Goal: Task Accomplishment & Management: Use online tool/utility

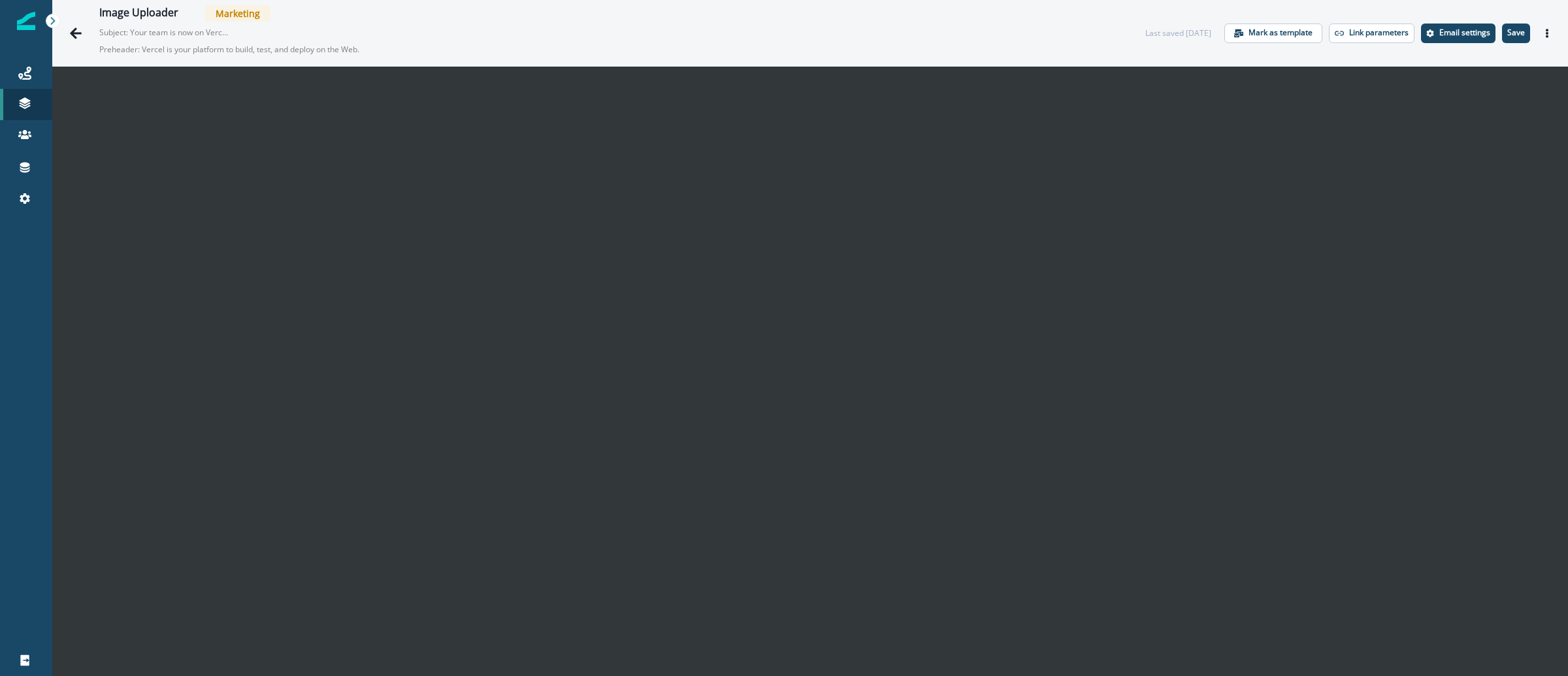
click at [17, 12] on img at bounding box center [26, 21] width 18 height 18
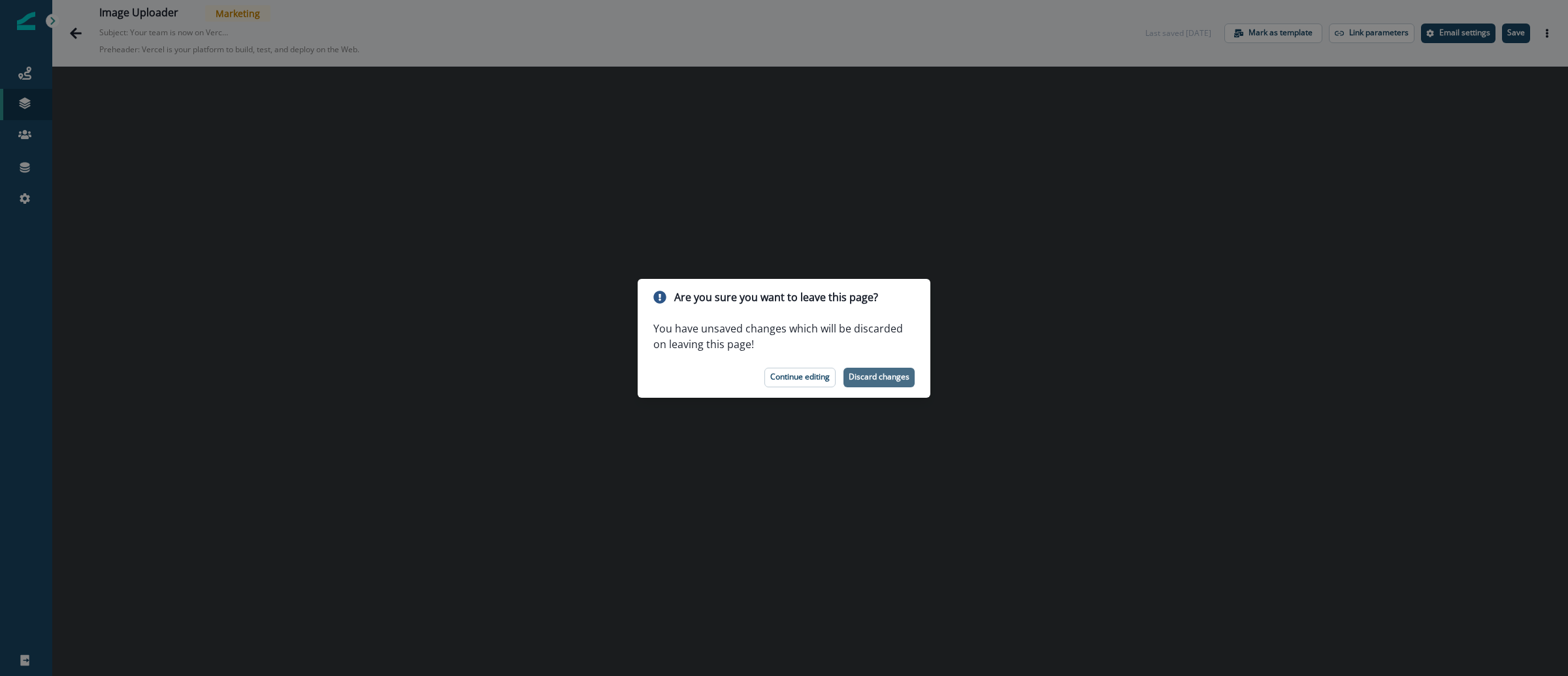
click at [857, 378] on p "Discard changes" at bounding box center [879, 377] width 61 height 9
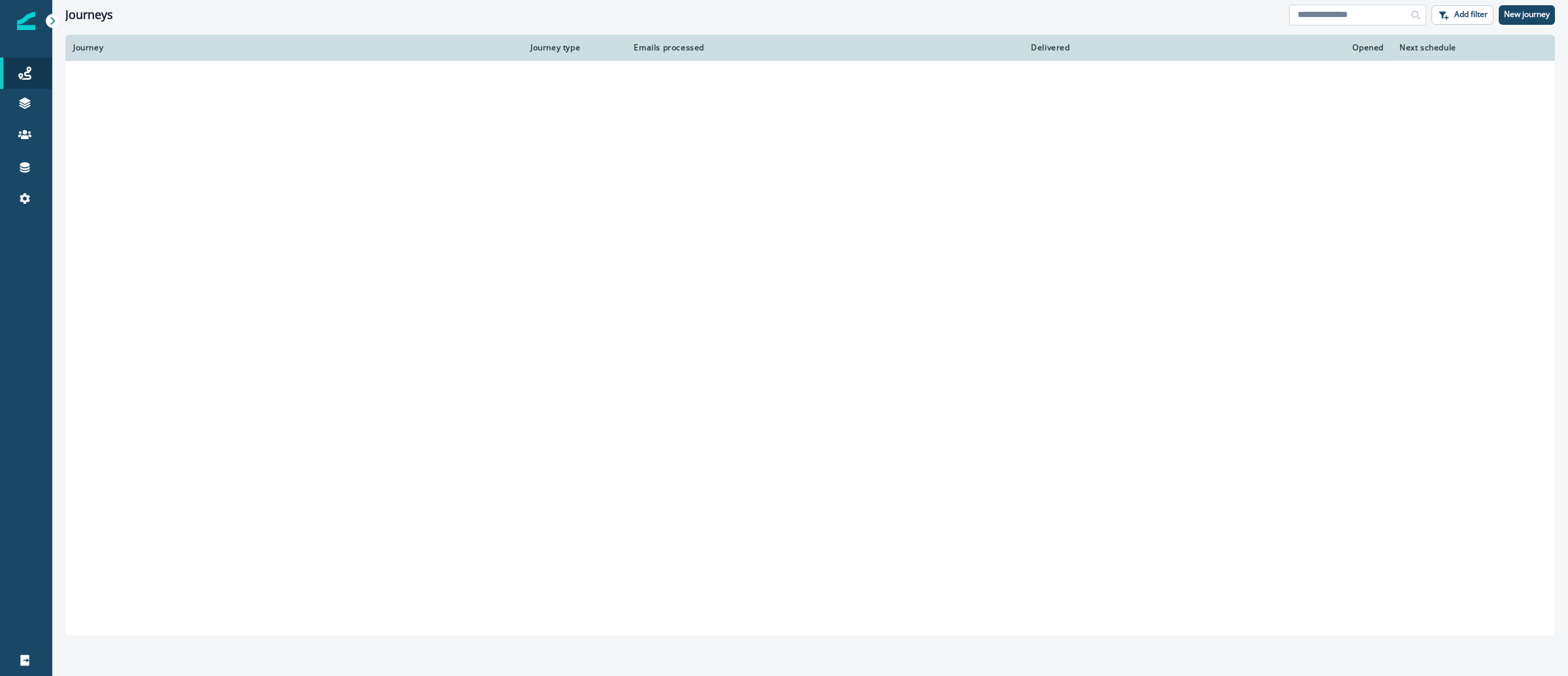
click at [1334, 11] on input at bounding box center [1358, 15] width 137 height 21
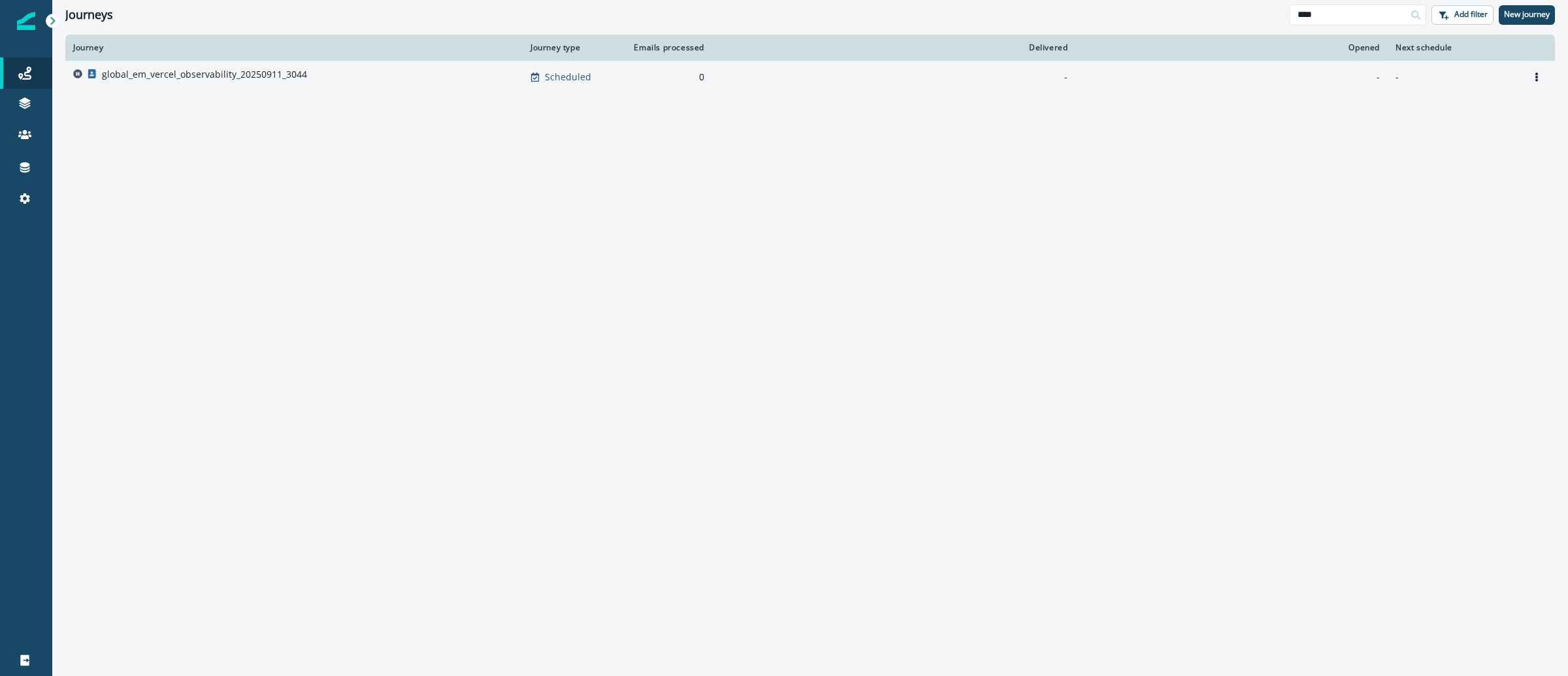
type input "****"
click at [225, 76] on p "global_em_vercel_observability_20250911_3044" at bounding box center [204, 74] width 205 height 13
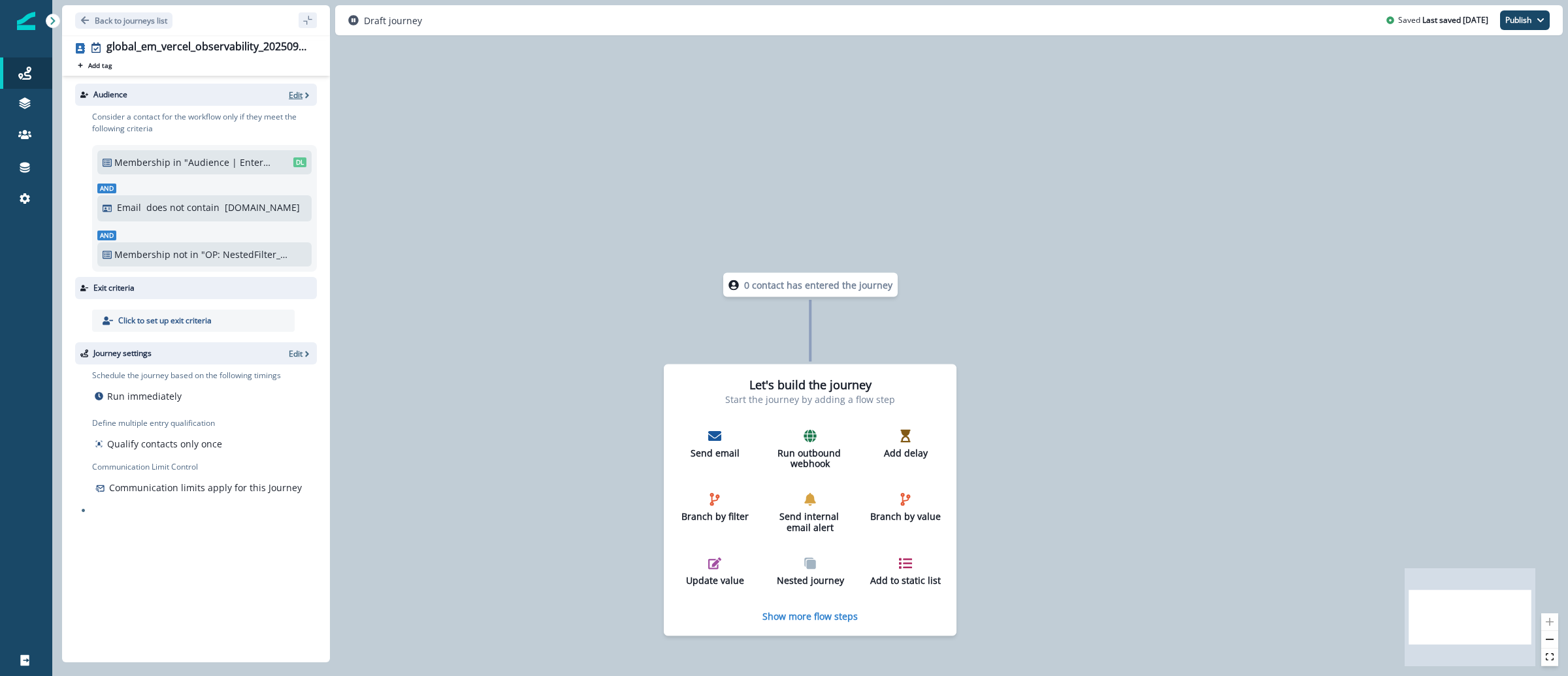
click at [295, 90] on p "Edit" at bounding box center [295, 95] width 14 height 11
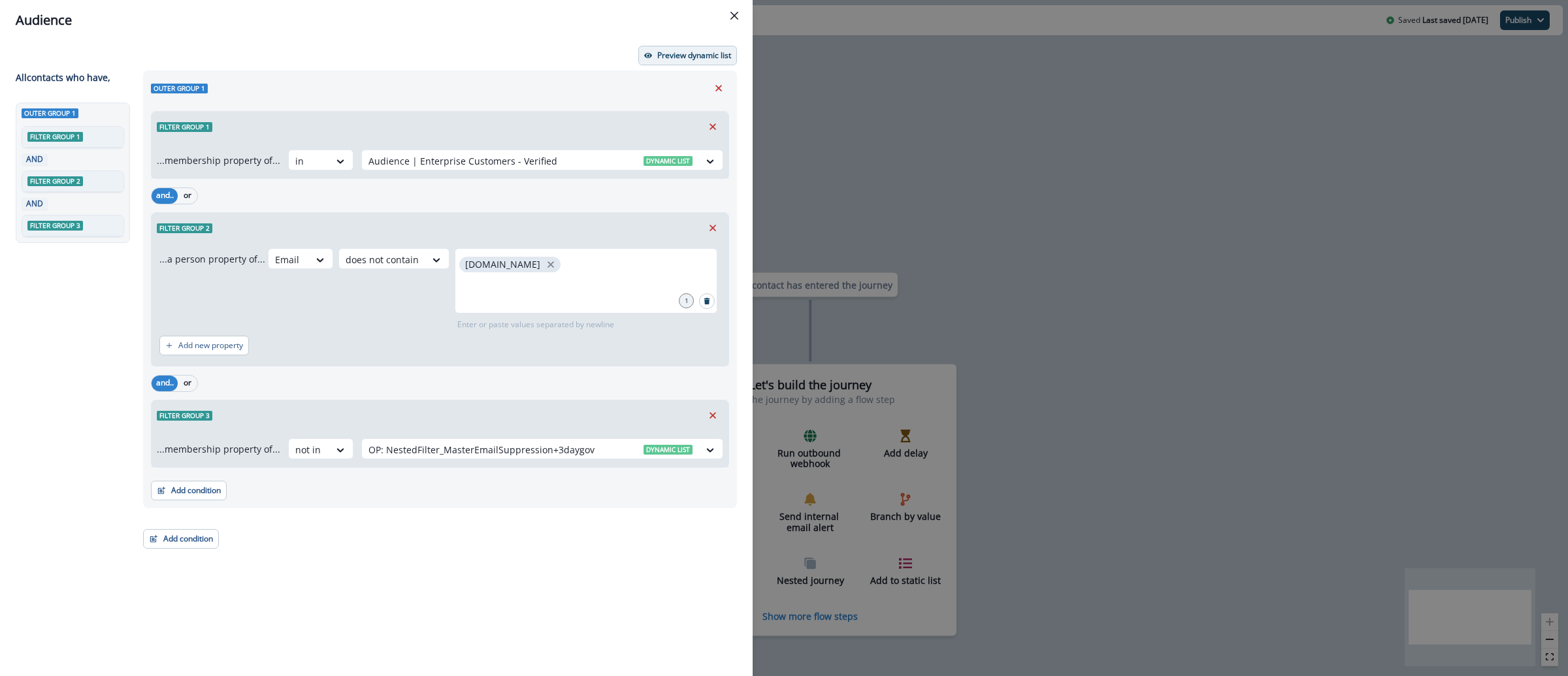
click at [676, 60] on p "Preview dynamic list" at bounding box center [694, 56] width 74 height 9
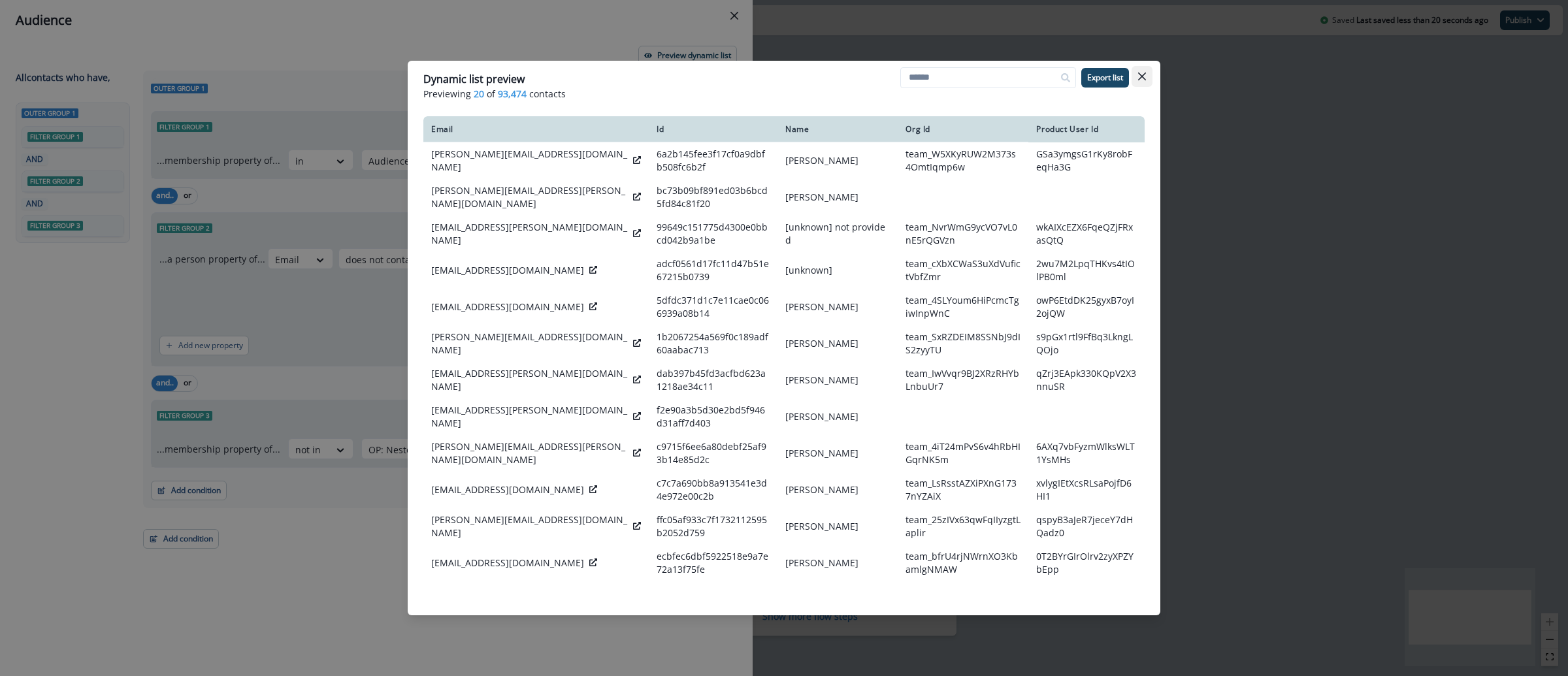
click at [1148, 80] on button "Close" at bounding box center [1142, 77] width 21 height 21
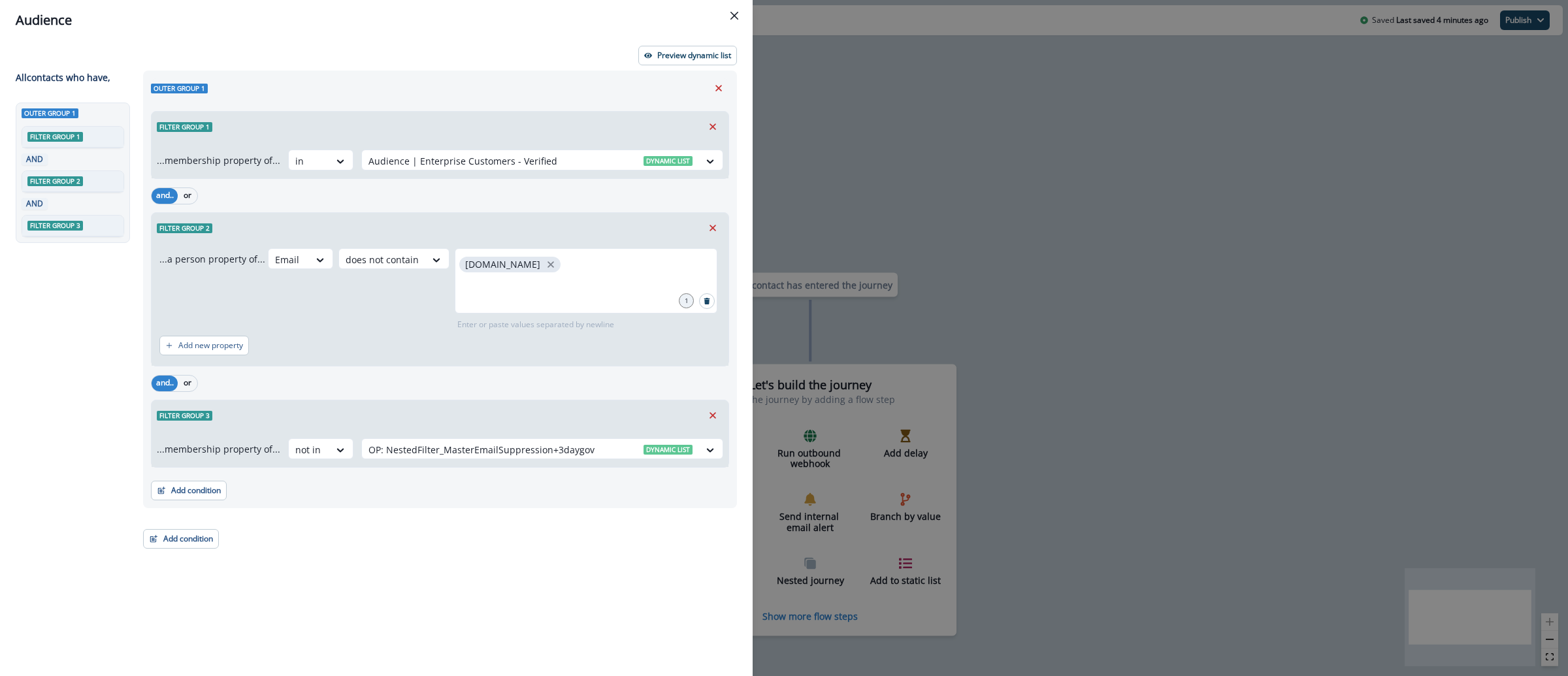
click at [1035, 249] on div "Audience Preview dynamic list All contact s who have, Outer group 1 Filter grou…" at bounding box center [784, 338] width 1568 height 676
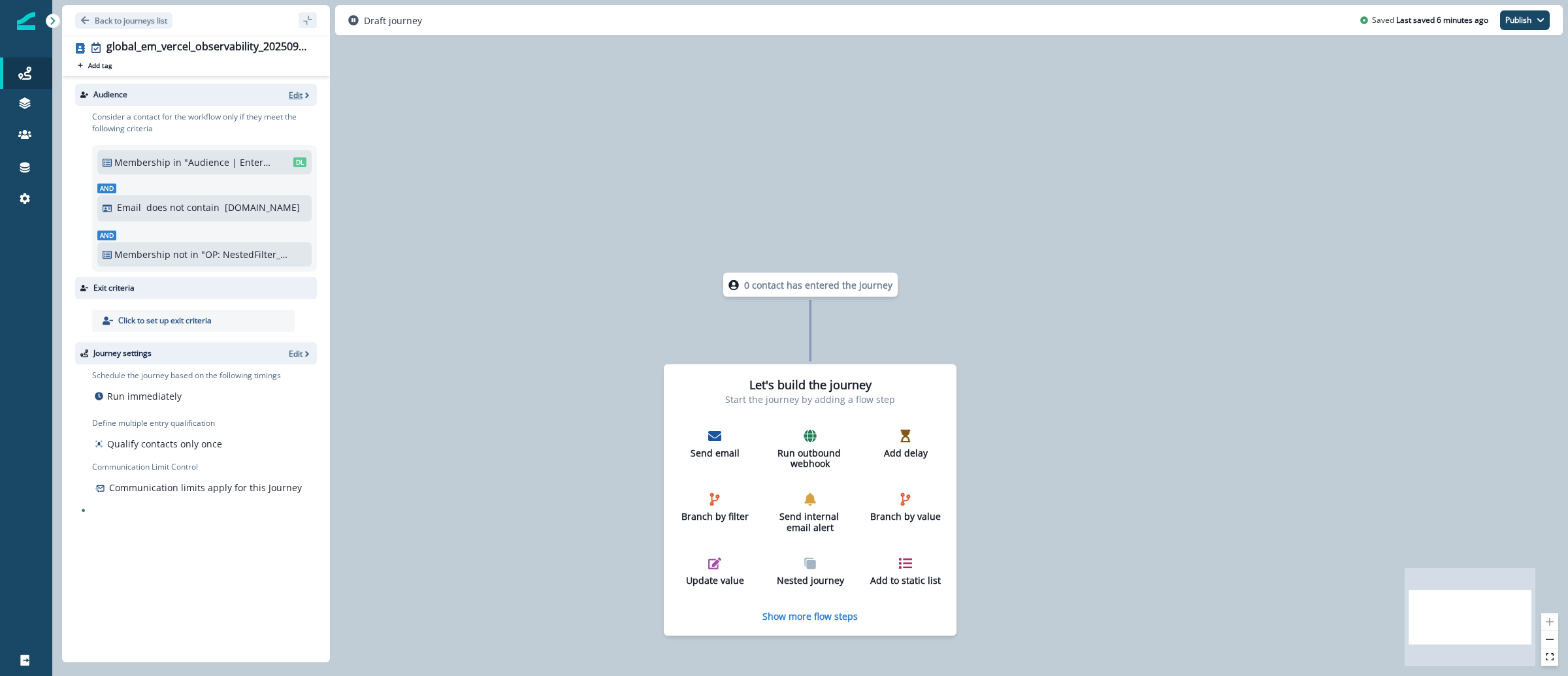
click at [292, 95] on p "Edit" at bounding box center [295, 95] width 14 height 11
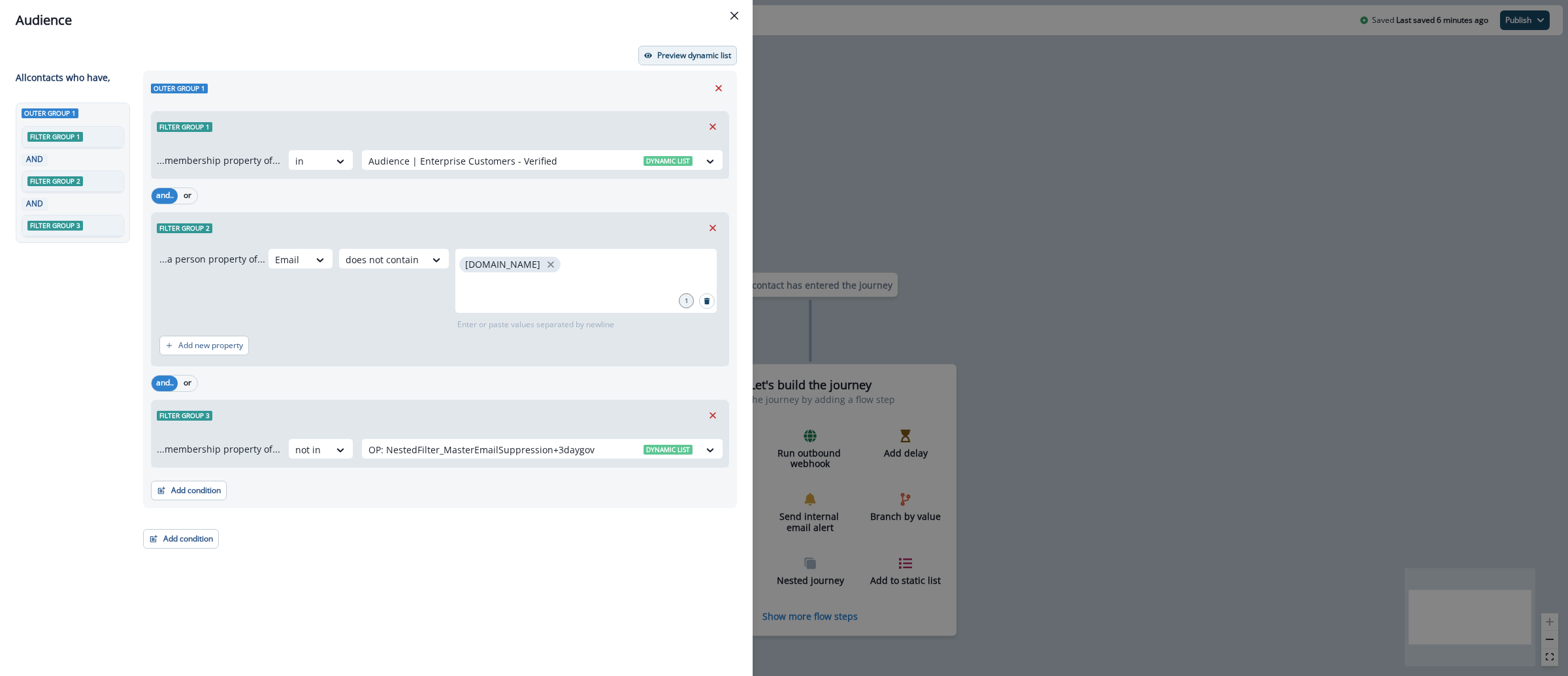
click at [701, 47] on button "Preview dynamic list" at bounding box center [687, 56] width 99 height 20
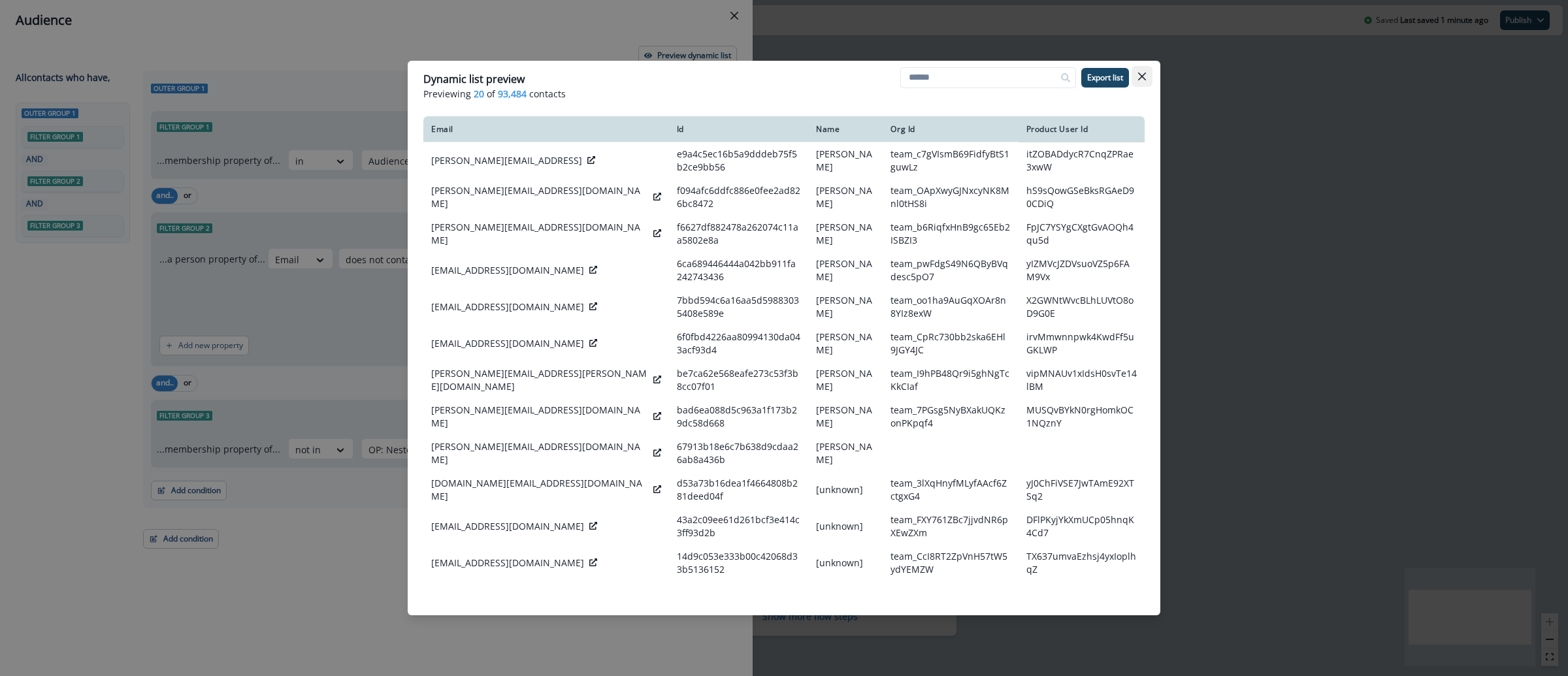
click at [1139, 81] on button "Close" at bounding box center [1142, 77] width 21 height 21
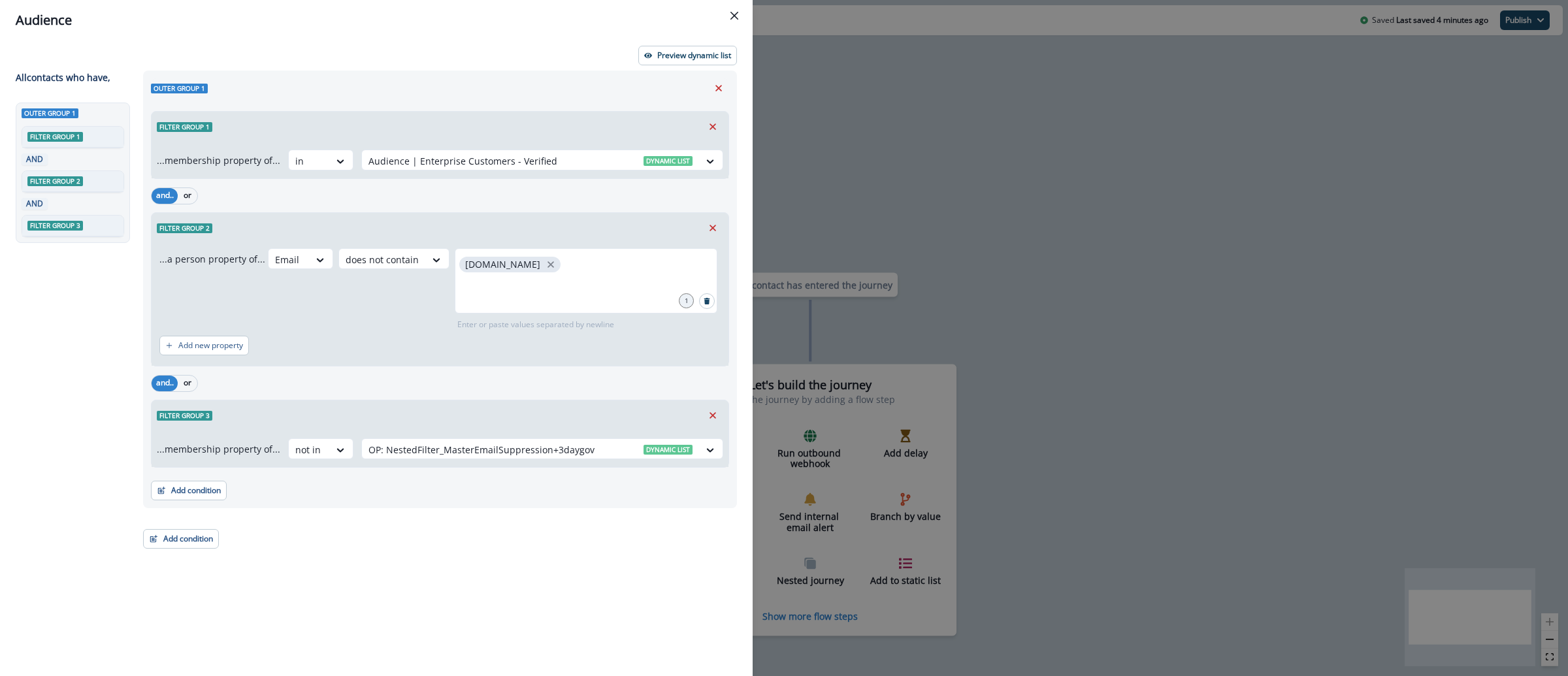
click at [1066, 154] on div "Audience Preview dynamic list All contact s who have, Outer group 1 Filter grou…" at bounding box center [784, 338] width 1568 height 676
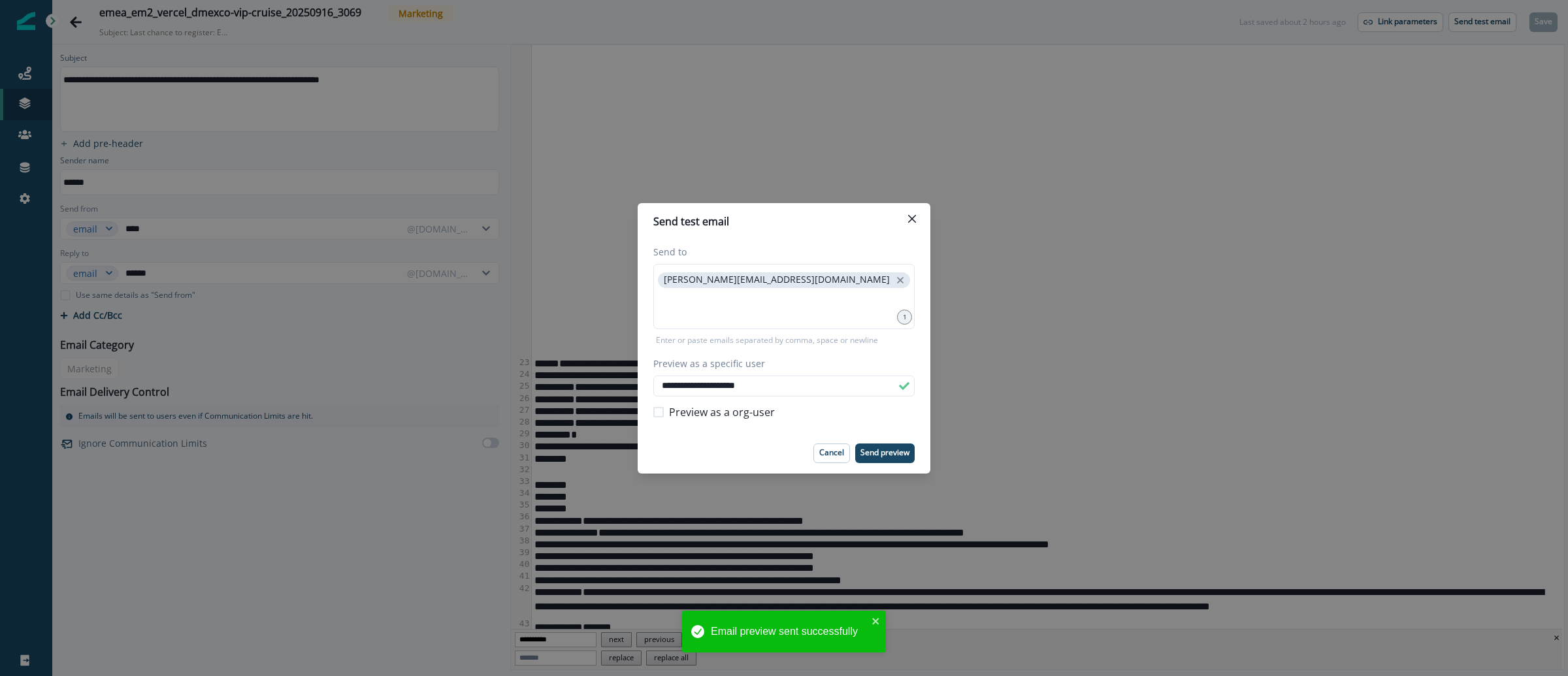
scroll to position [975, 0]
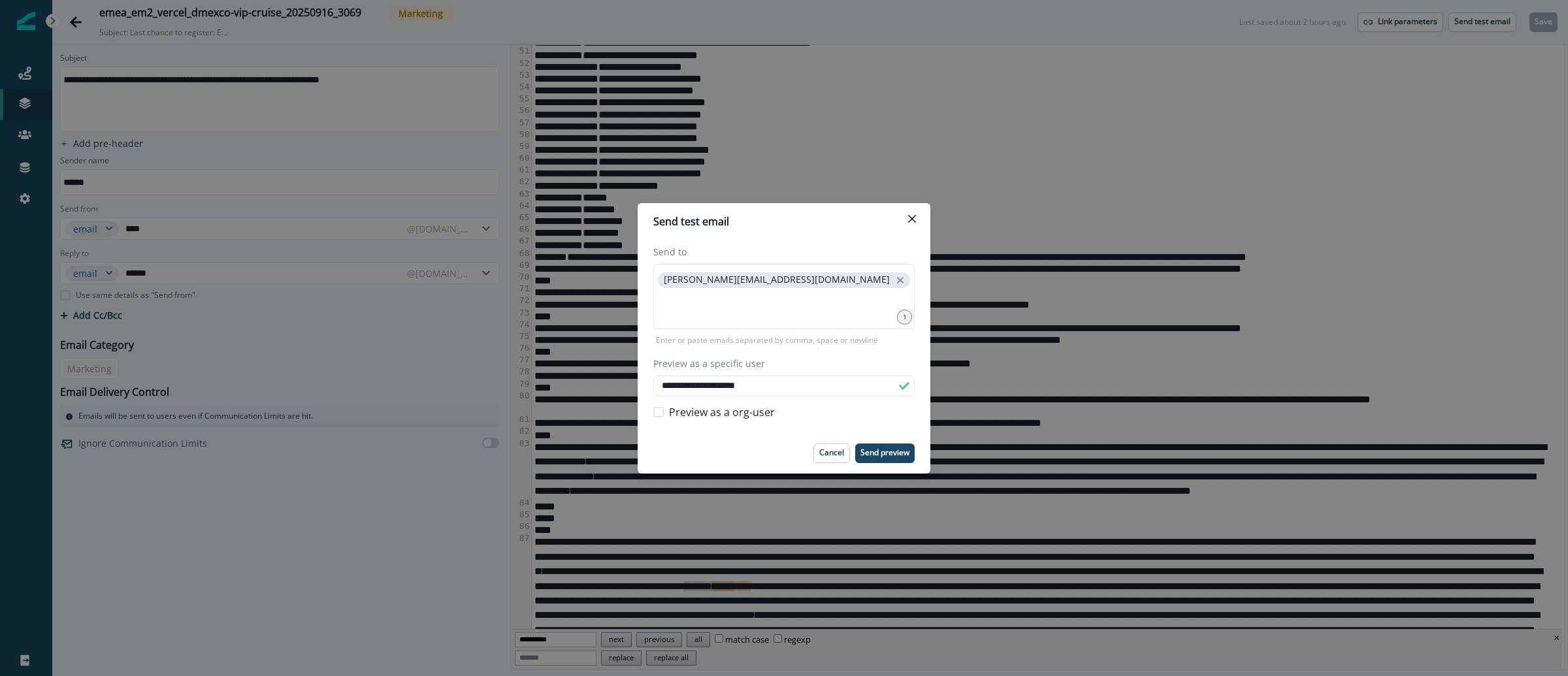
click at [26, 26] on div "**********" at bounding box center [784, 338] width 1568 height 676
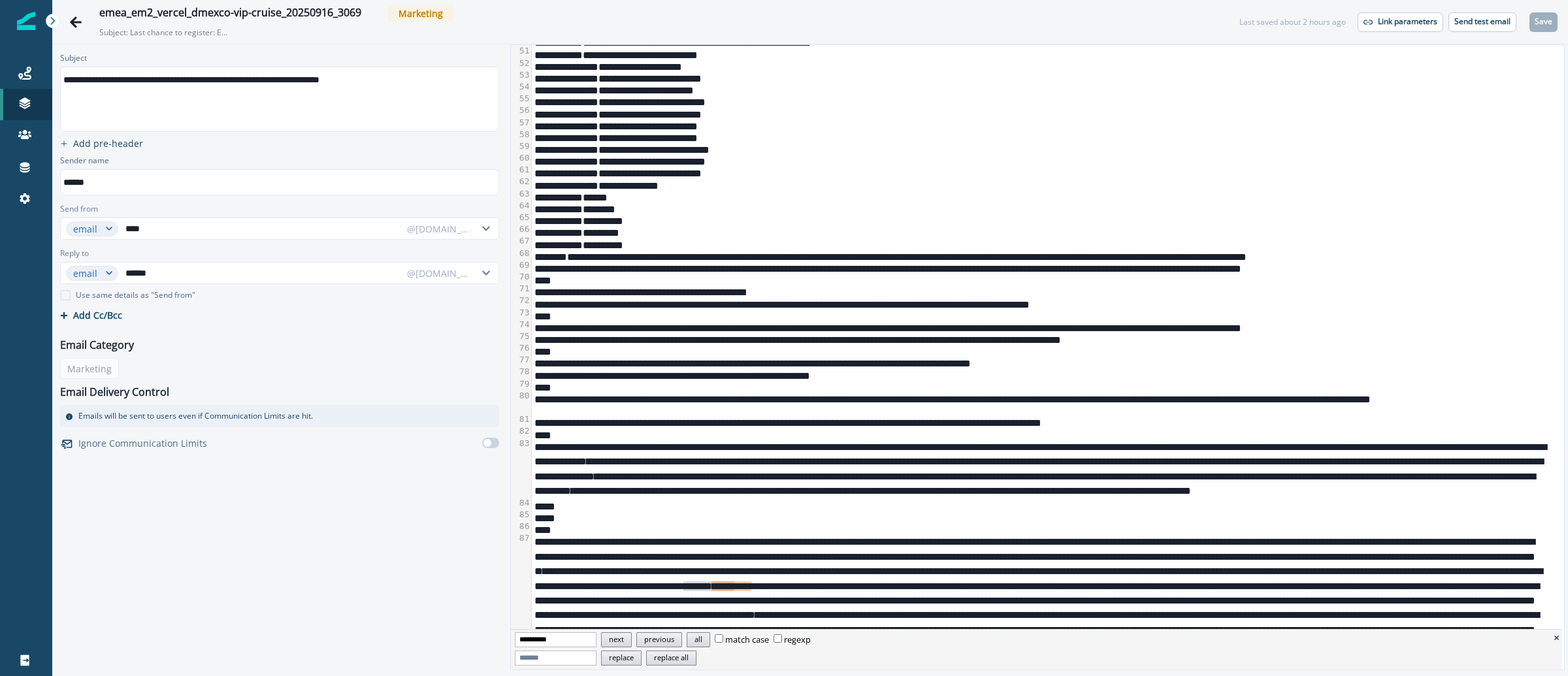
click at [23, 24] on img at bounding box center [26, 21] width 18 height 18
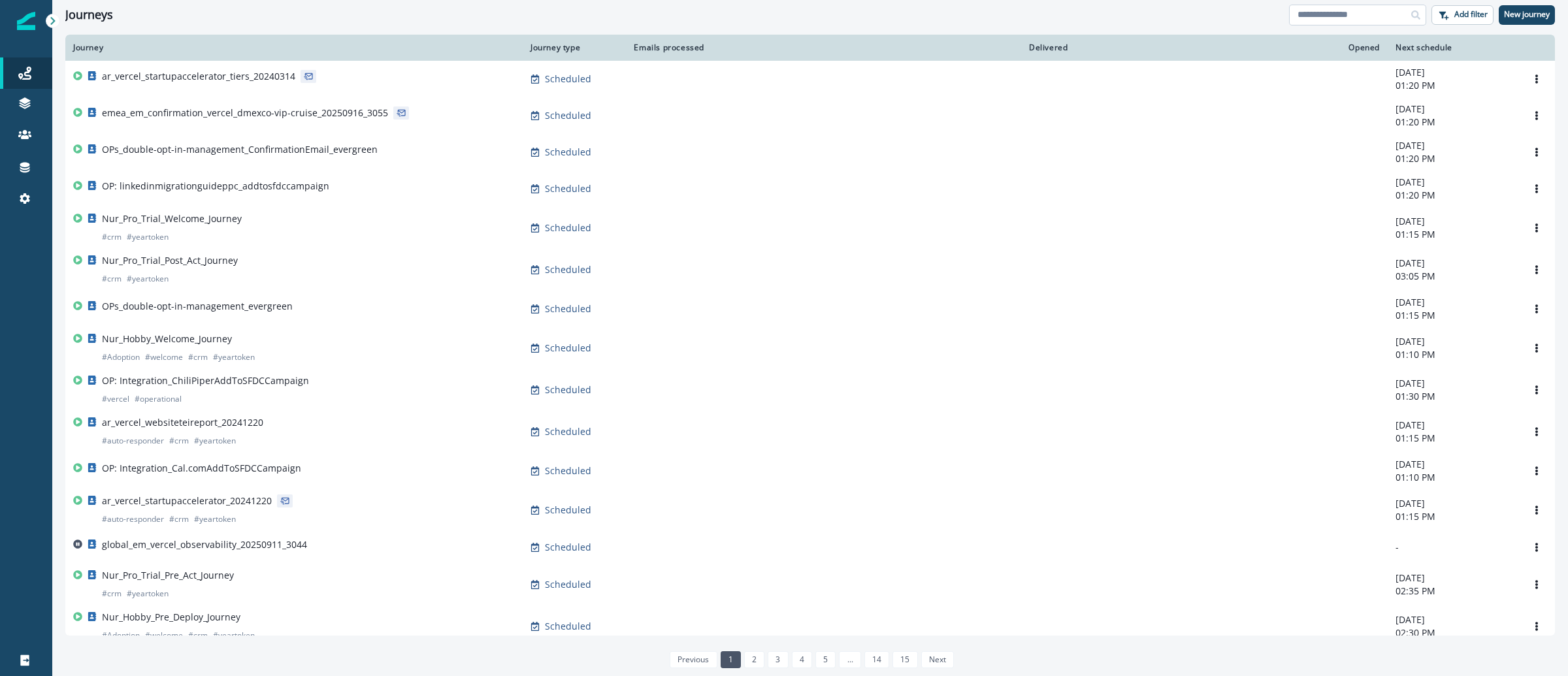
click at [1374, 8] on input at bounding box center [1358, 15] width 137 height 21
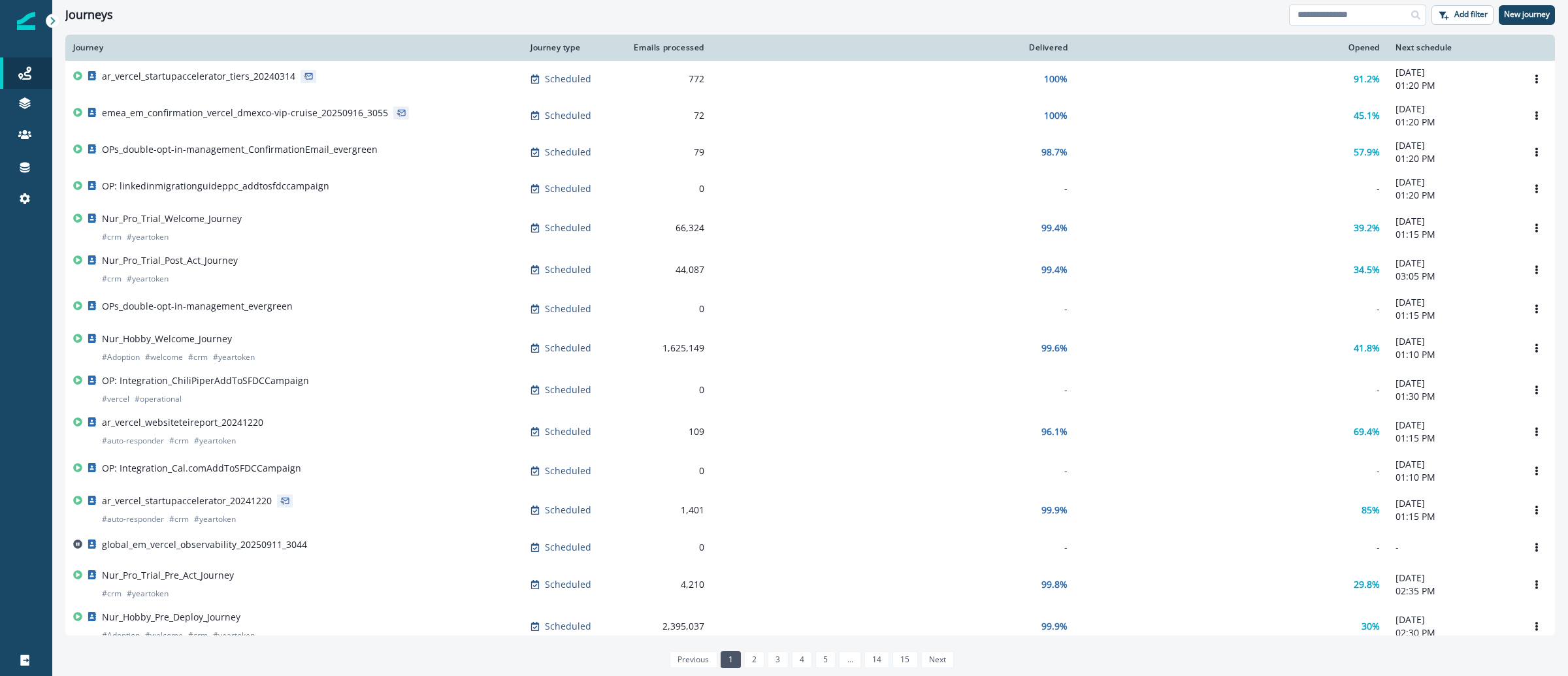
click at [1346, 16] on input at bounding box center [1358, 15] width 137 height 21
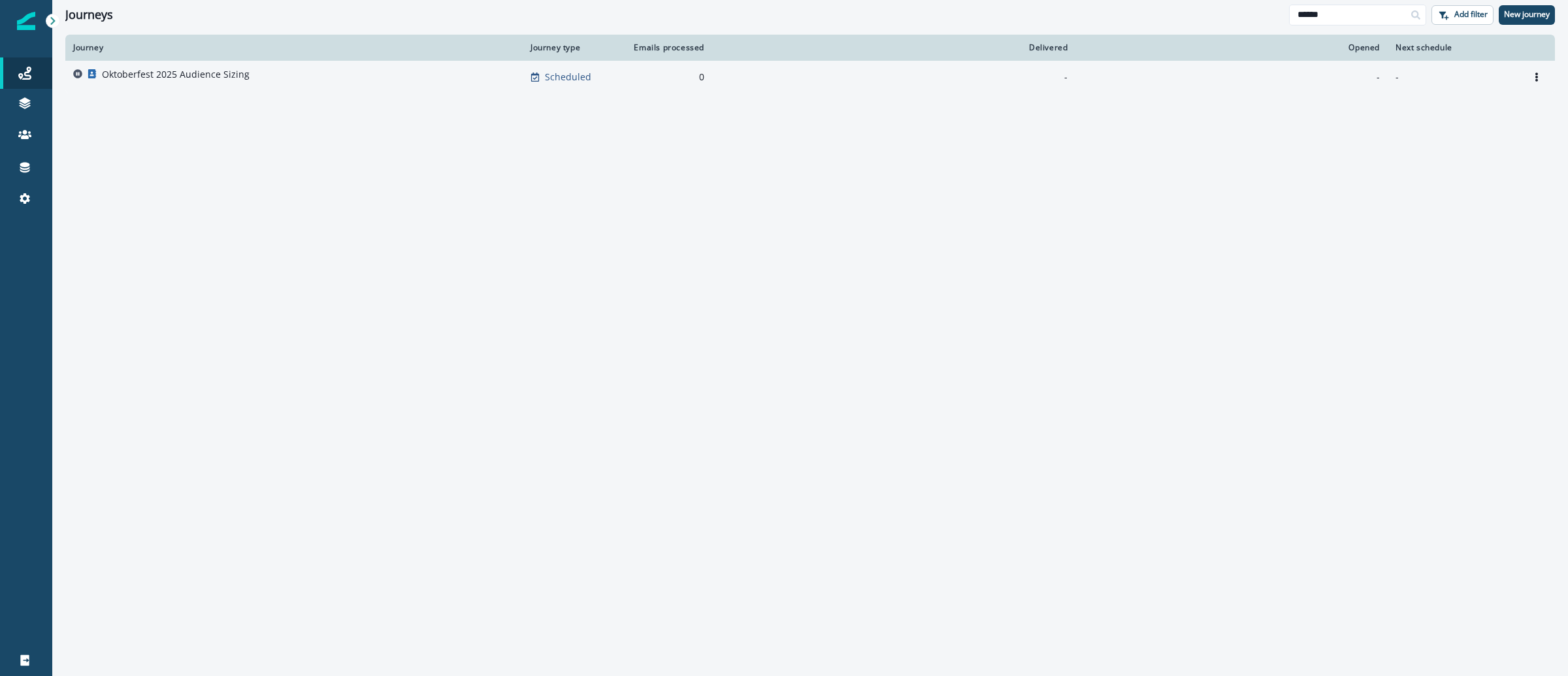
type input "******"
click at [223, 72] on p "Oktoberfest 2025 Audience Sizing" at bounding box center [176, 74] width 148 height 13
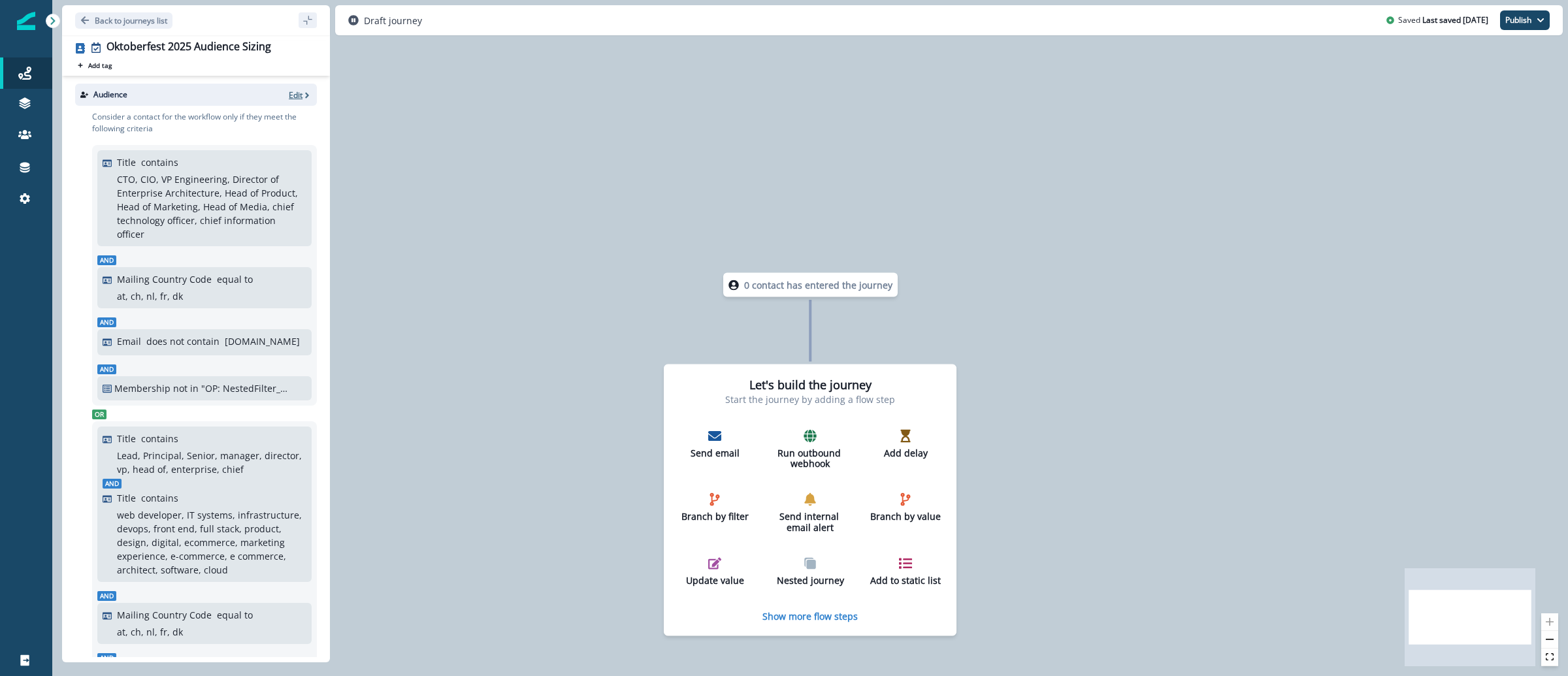
click at [302, 95] on icon "button" at bounding box center [307, 96] width 9 height 9
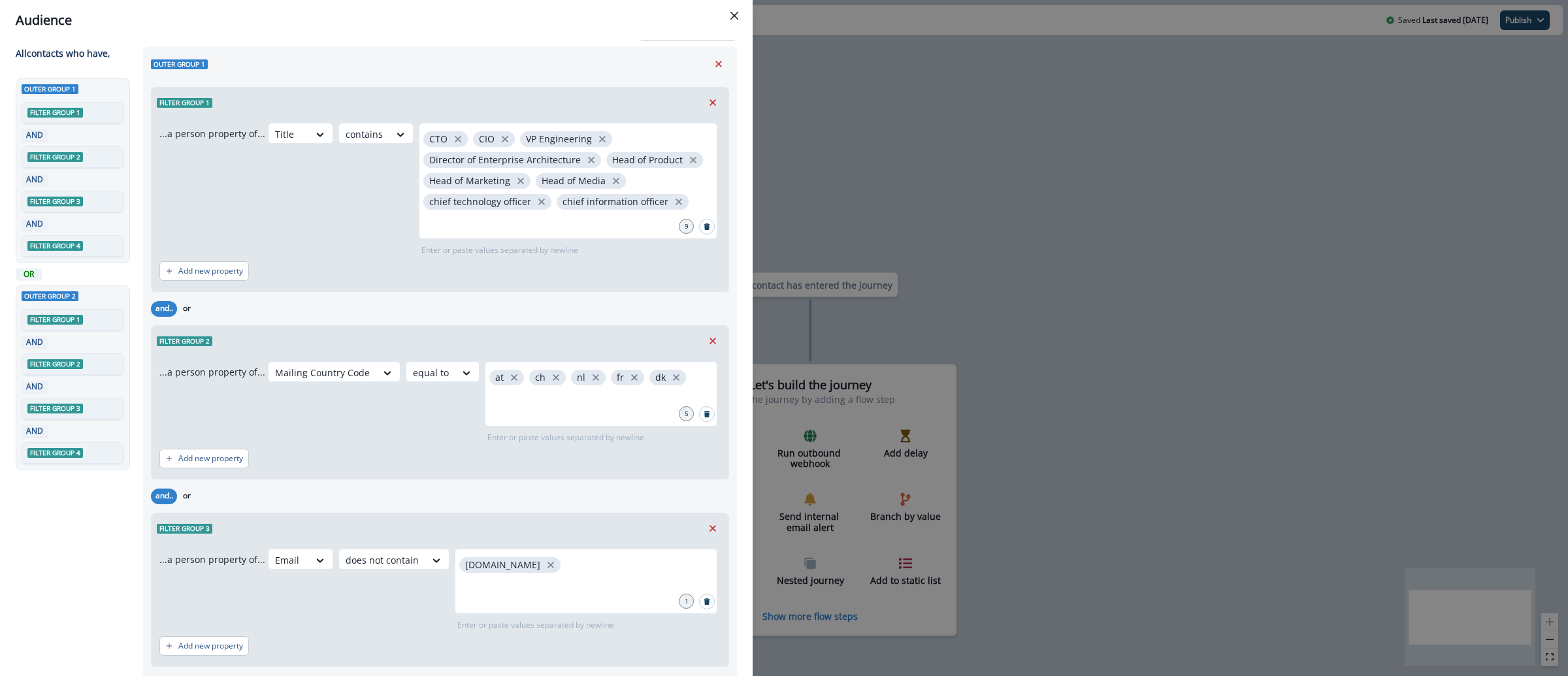
scroll to position [567, 0]
